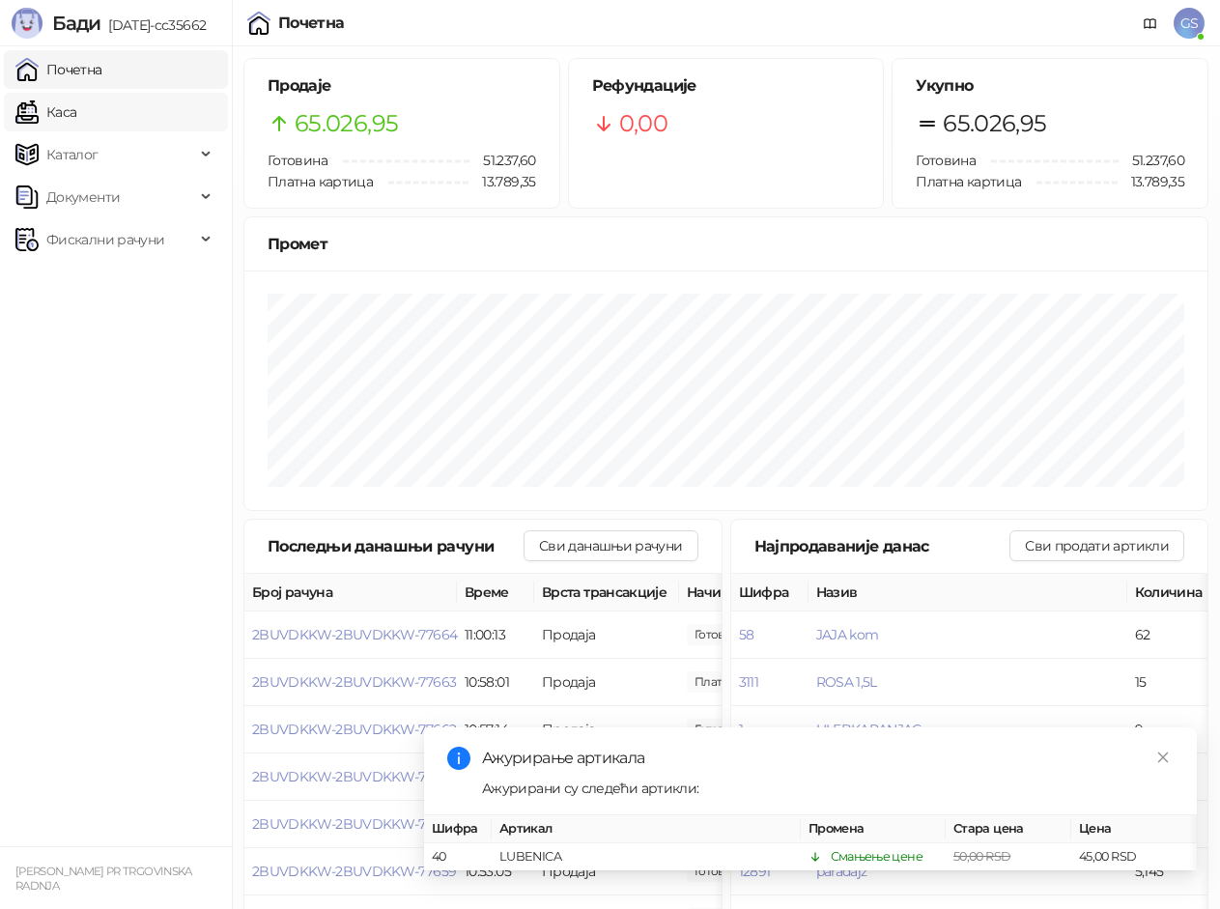
click at [76, 117] on link "Каса" at bounding box center [45, 112] width 61 height 39
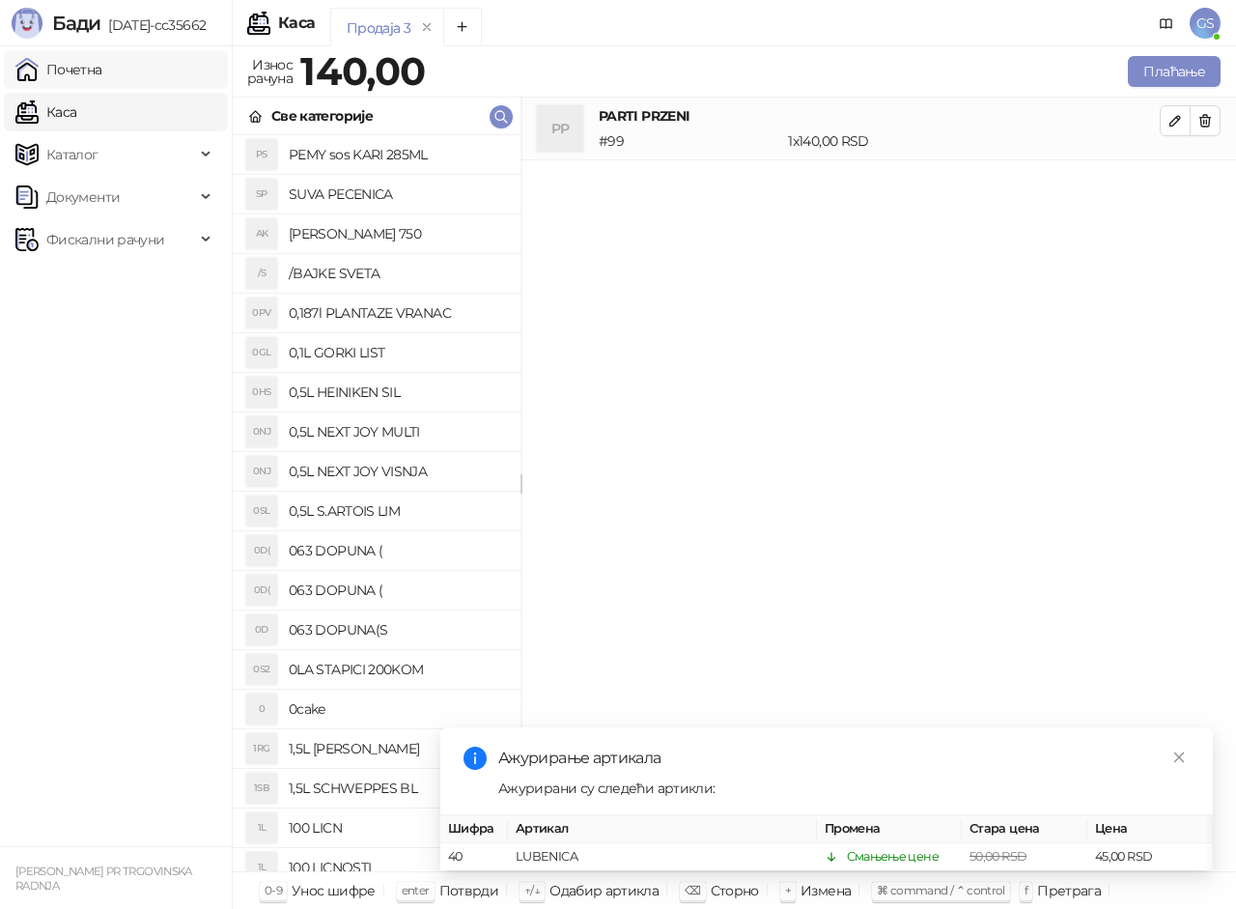
click at [102, 72] on link "Почетна" at bounding box center [58, 69] width 87 height 39
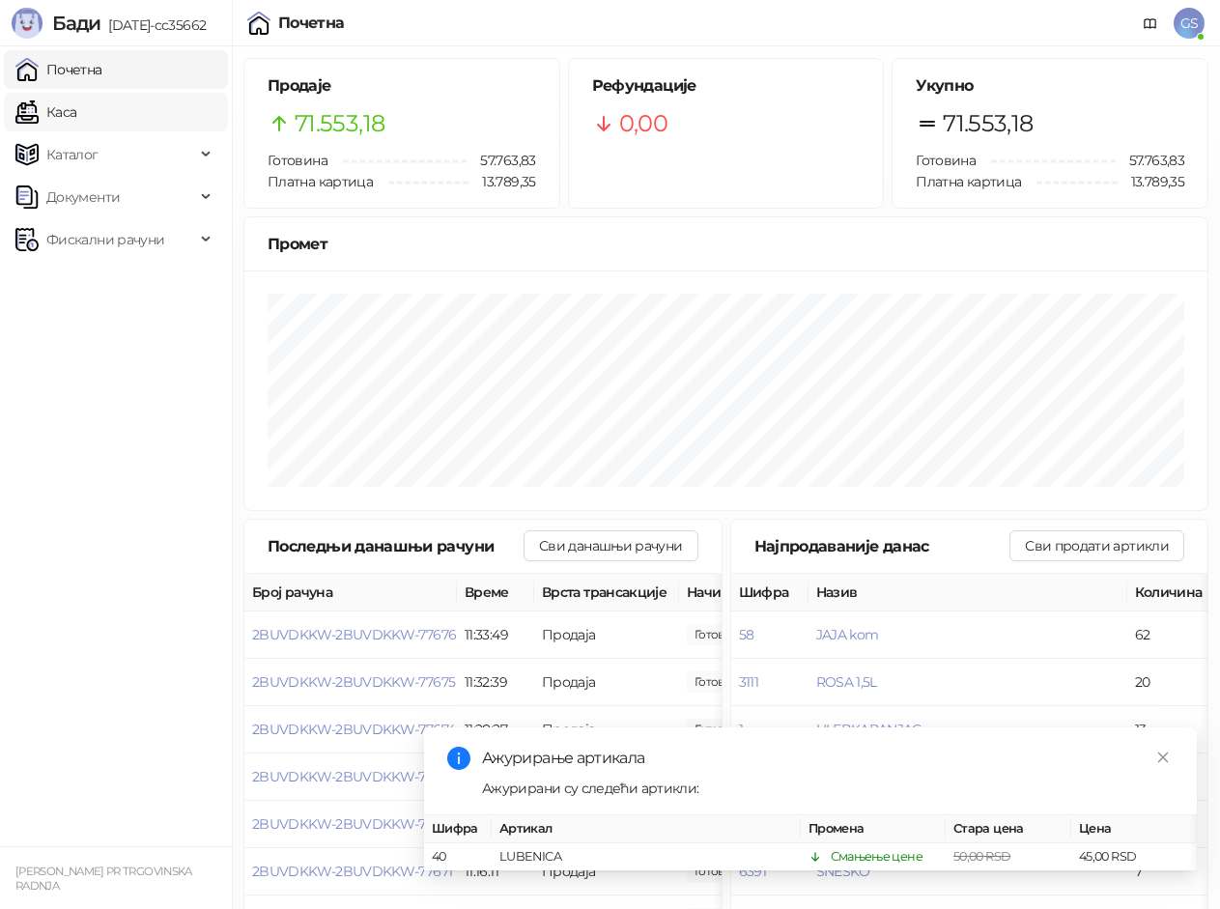
click at [76, 100] on link "Каса" at bounding box center [45, 112] width 61 height 39
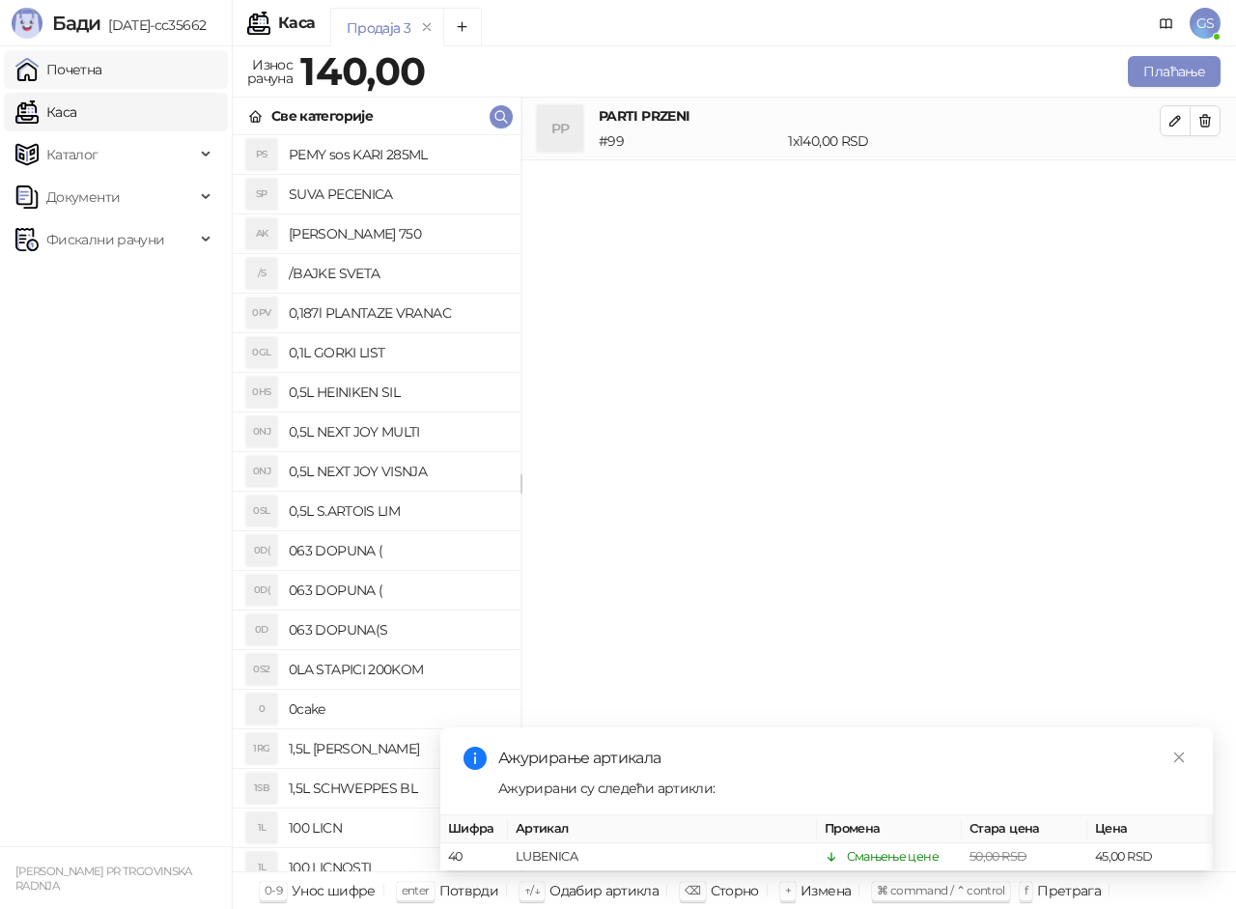
click at [102, 70] on link "Почетна" at bounding box center [58, 69] width 87 height 39
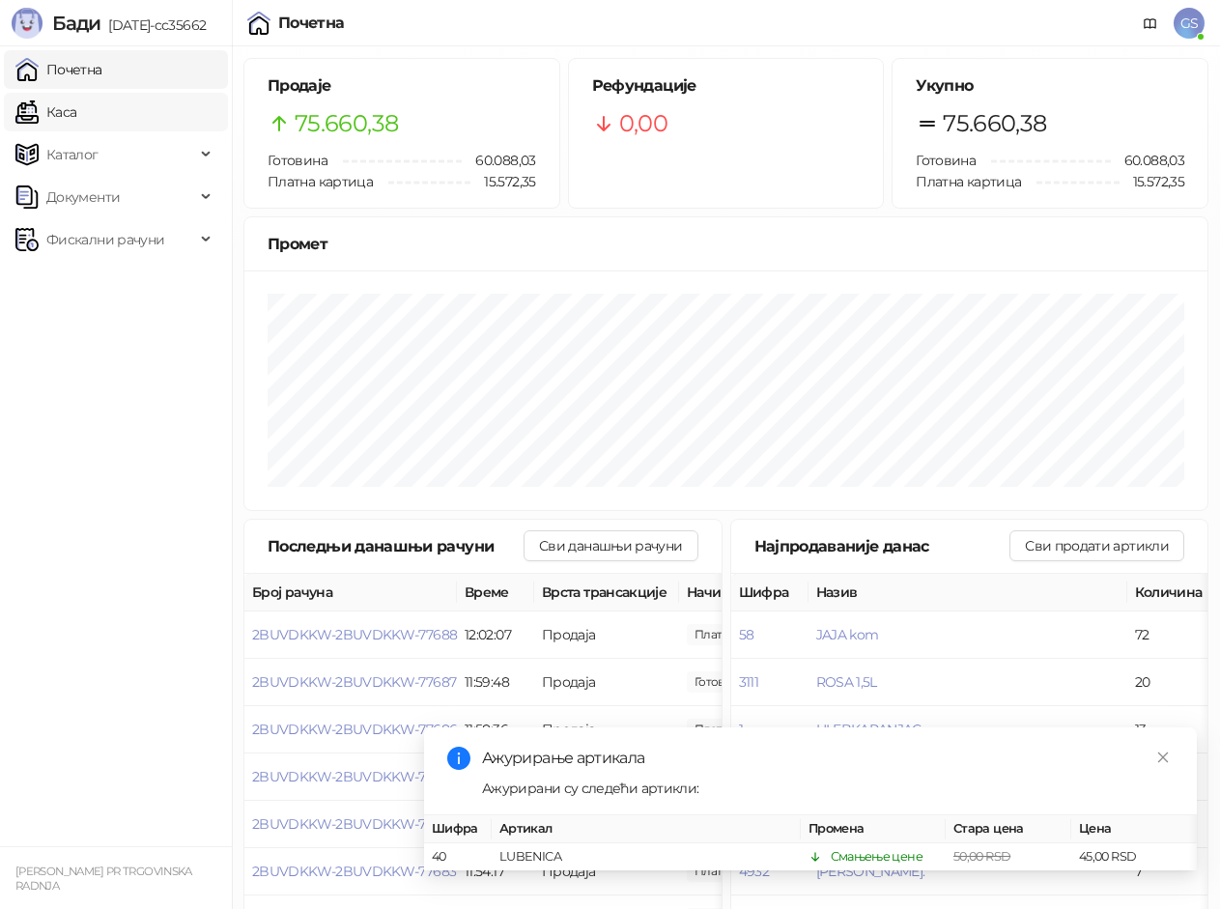
click at [76, 109] on link "Каса" at bounding box center [45, 112] width 61 height 39
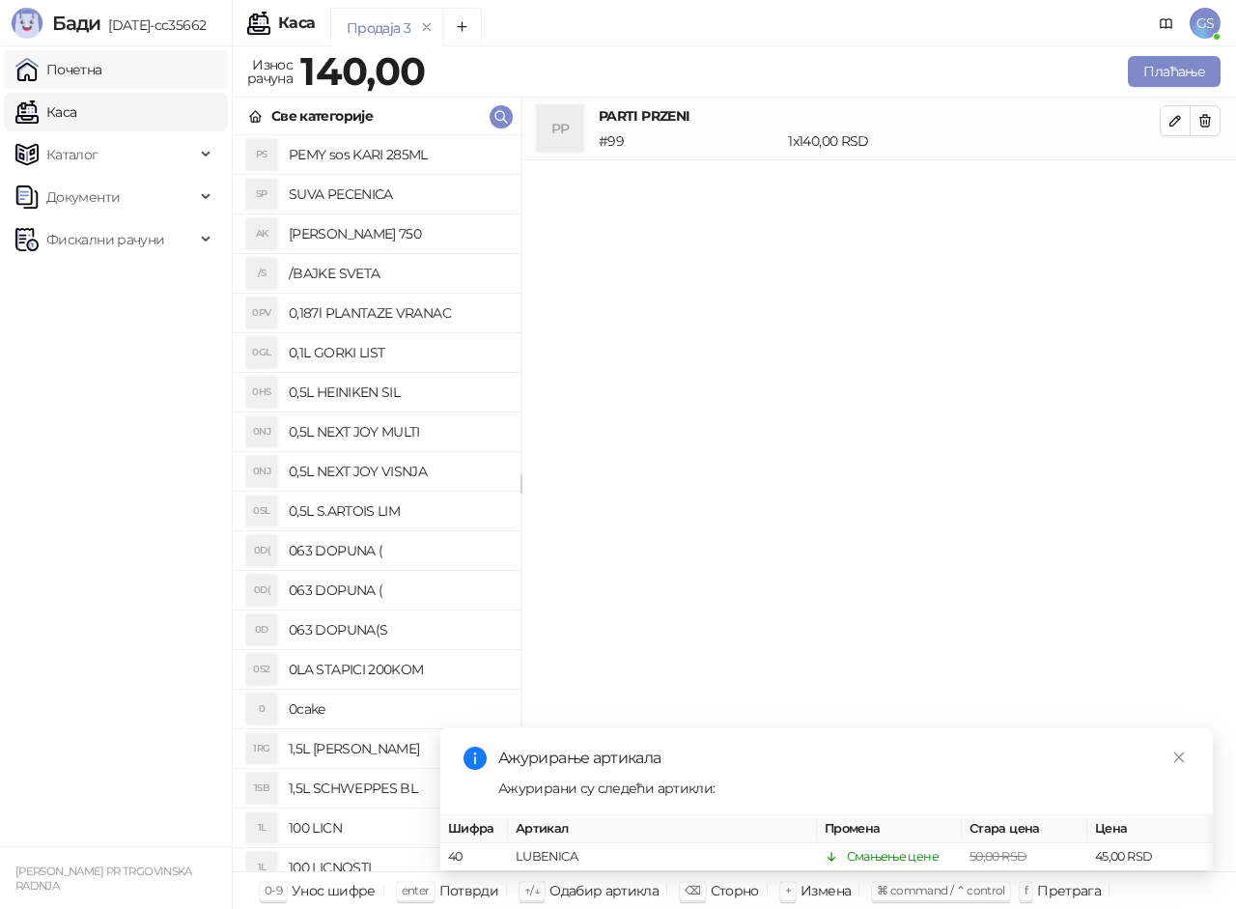
click at [102, 75] on link "Почетна" at bounding box center [58, 69] width 87 height 39
